Goal: Book appointment/travel/reservation

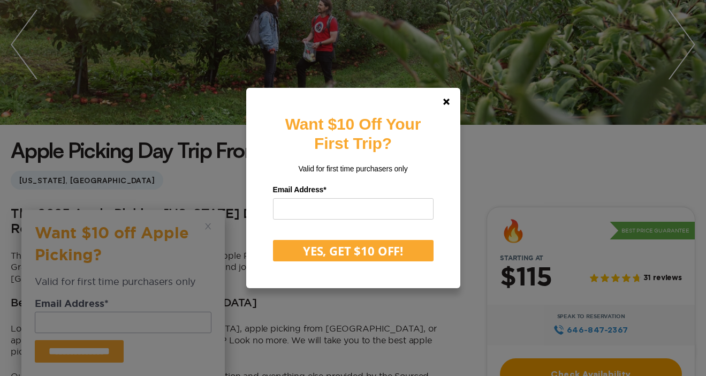
scroll to position [159, 0]
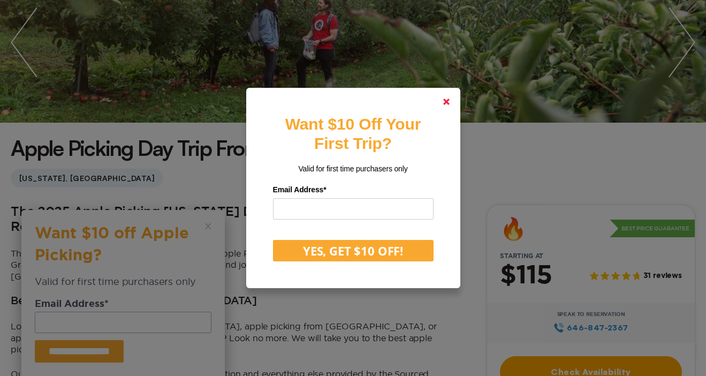
click at [445, 97] on link at bounding box center [447, 102] width 26 height 26
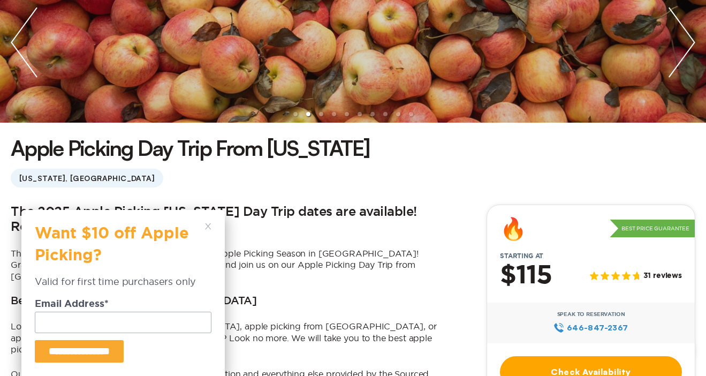
click at [211, 227] on icon at bounding box center [208, 226] width 6 height 6
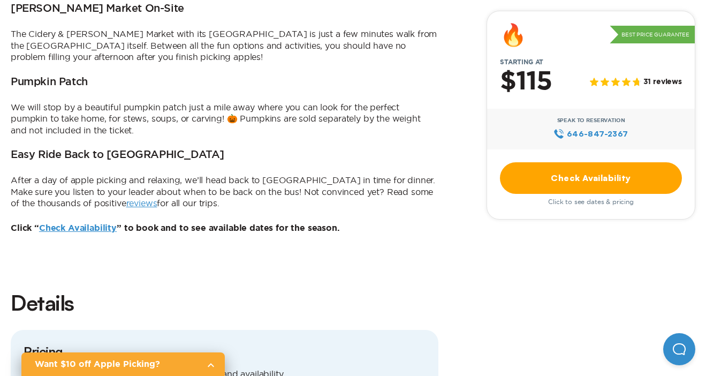
scroll to position [696, 0]
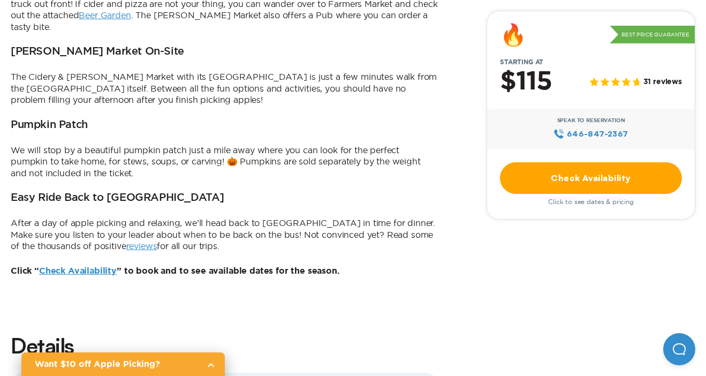
click at [623, 196] on div "Check Availability Click to see dates & pricing" at bounding box center [591, 183] width 182 height 43
click at [607, 185] on link "Check Availability" at bounding box center [591, 178] width 182 height 32
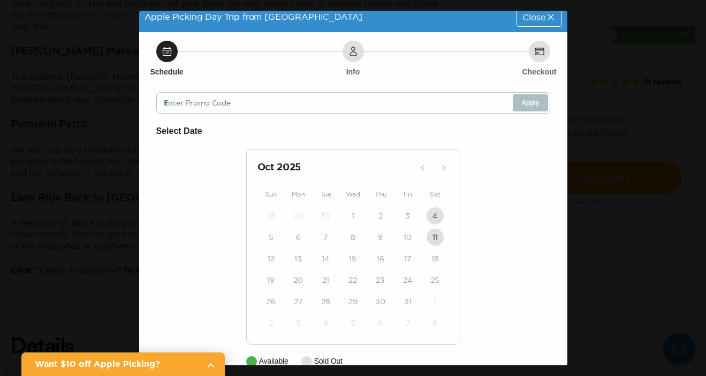
scroll to position [29, 0]
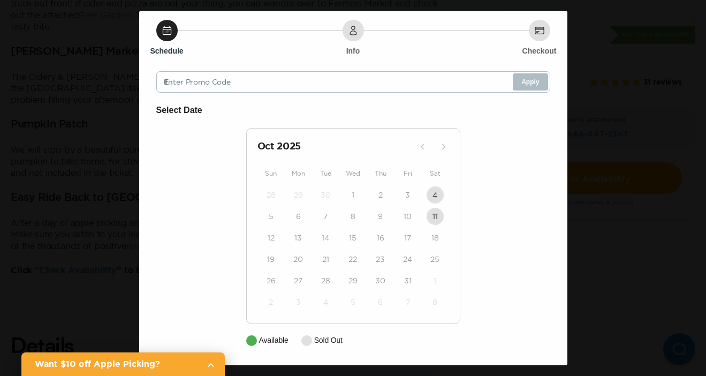
click at [30, 111] on div "Apple Picking Day Trip from NYC Close Schedule Info Checkout Enter Promo Code A…" at bounding box center [353, 188] width 706 height 376
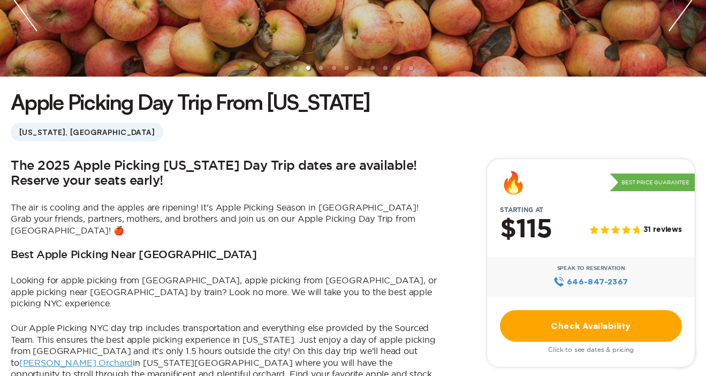
scroll to position [206, 0]
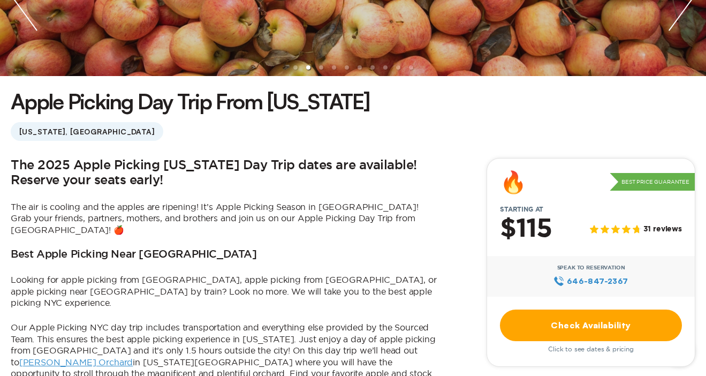
click at [133, 357] on link "[PERSON_NAME] Orchard" at bounding box center [76, 362] width 114 height 10
